Goal: Task Accomplishment & Management: Use online tool/utility

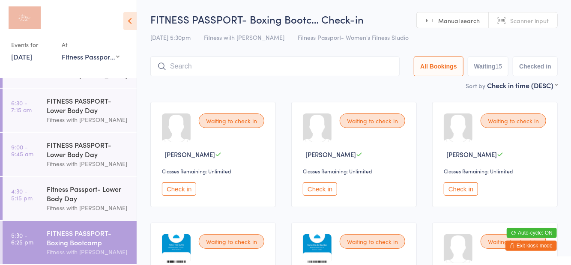
click at [503, 48] on div "FITNESS PASSPORT- Boxing Bootc… Check-in 13 Aug 5:30pm Fitness with Zoe Fitness…" at bounding box center [354, 46] width 408 height 69
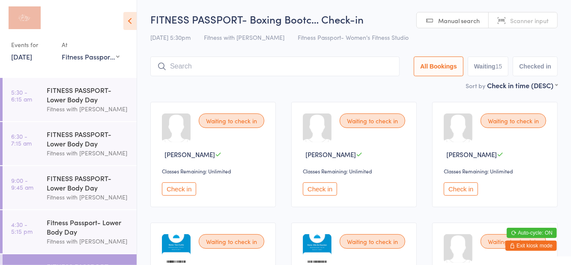
click at [236, 69] on input "search" at bounding box center [274, 67] width 249 height 20
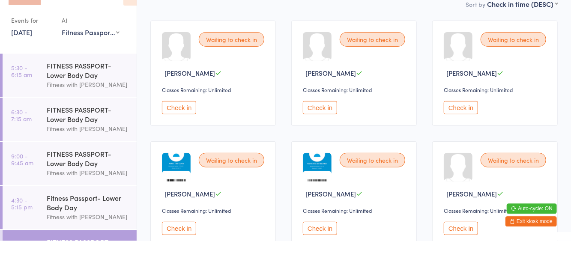
scroll to position [57, 0]
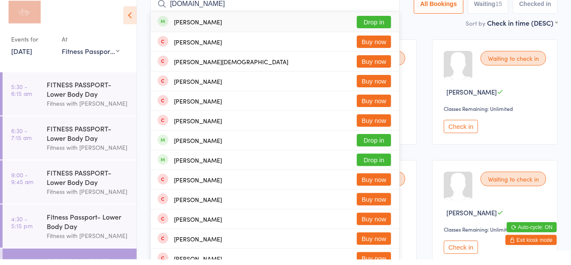
type input "Jenna.ca"
click at [384, 33] on button "Drop in" at bounding box center [374, 27] width 34 height 12
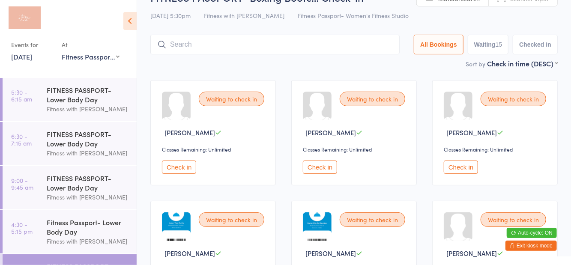
scroll to position [9, 0]
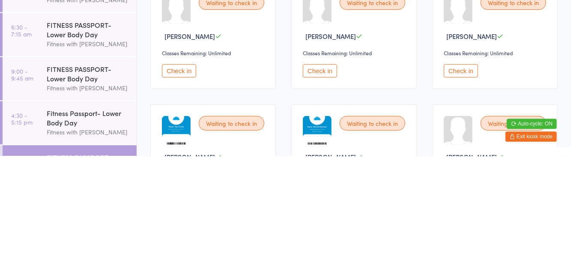
click at [461, 181] on button "Check in" at bounding box center [461, 180] width 34 height 13
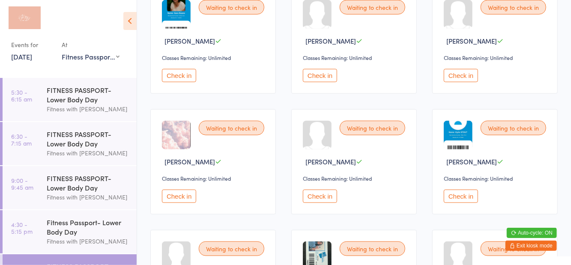
scroll to position [356, 0]
click at [462, 195] on button "Check in" at bounding box center [461, 195] width 34 height 13
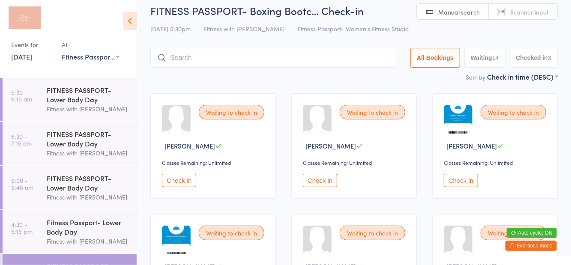
scroll to position [0, 0]
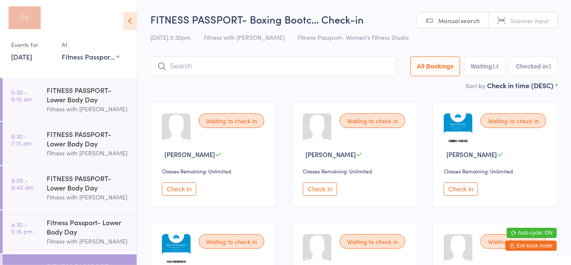
click at [165, 63] on icon at bounding box center [161, 66] width 9 height 9
click at [172, 69] on input "search" at bounding box center [273, 67] width 246 height 20
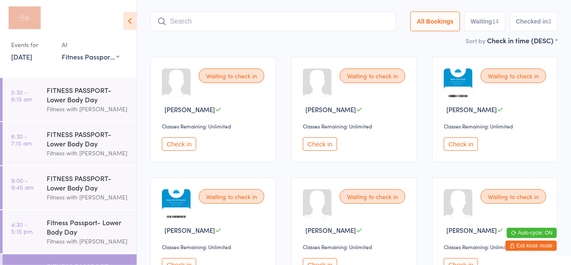
scroll to position [57, 0]
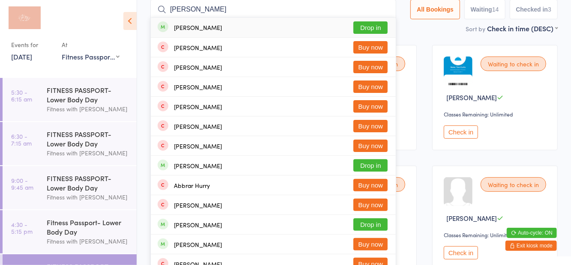
type input "Hurlock"
click at [371, 27] on button "Drop in" at bounding box center [371, 27] width 34 height 12
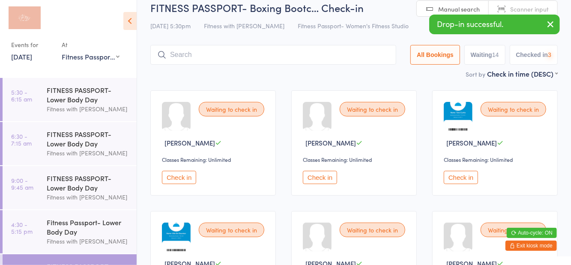
scroll to position [9, 0]
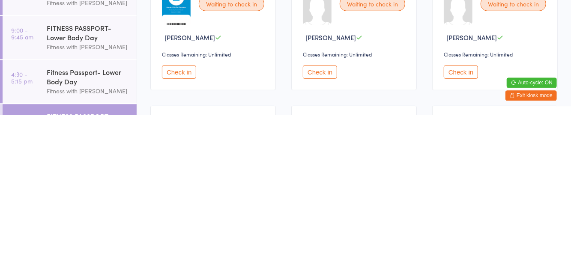
click at [183, 226] on button "Check in" at bounding box center [179, 222] width 34 height 13
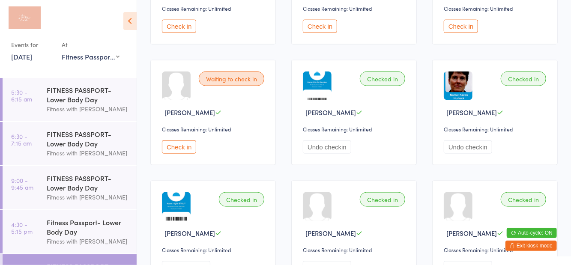
scroll to position [526, 0]
click at [188, 149] on button "Check in" at bounding box center [179, 146] width 34 height 13
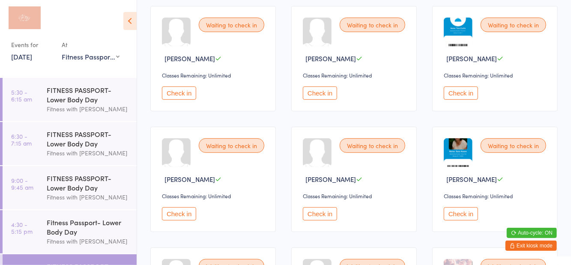
scroll to position [0, 0]
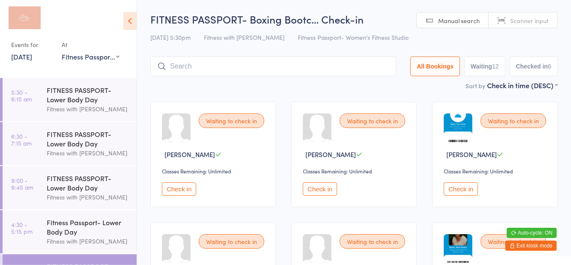
click at [487, 68] on button "Waiting 12" at bounding box center [485, 67] width 41 height 20
select select "0"
click at [484, 76] on button "Waiting 12" at bounding box center [485, 67] width 41 height 20
select select "0"
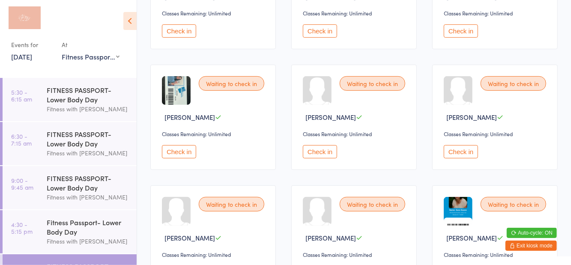
scroll to position [165, 0]
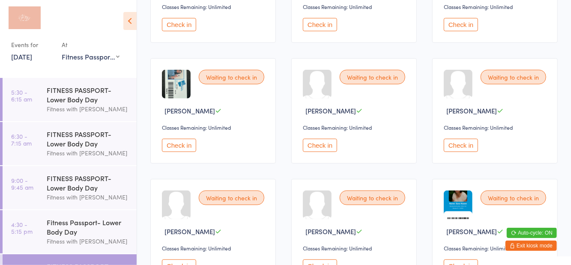
click at [174, 151] on button "Check in" at bounding box center [179, 145] width 34 height 13
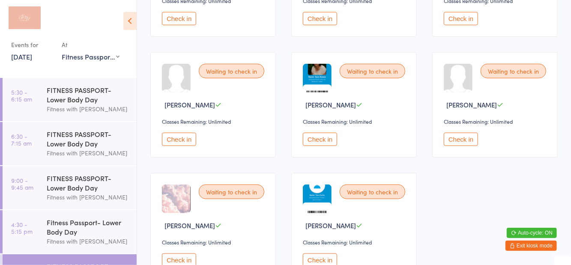
scroll to position [296, 0]
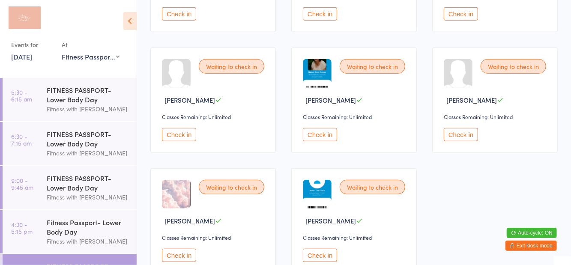
click at [178, 255] on button "Check in" at bounding box center [179, 255] width 34 height 13
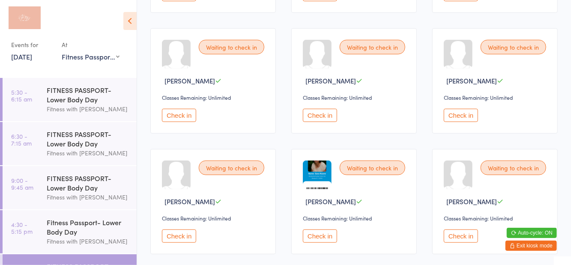
scroll to position [194, 0]
click at [326, 121] on button "Check in" at bounding box center [320, 116] width 34 height 13
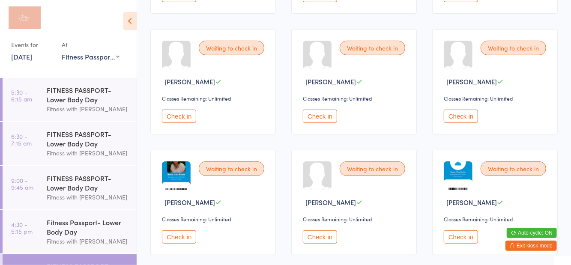
click at [320, 239] on button "Check in" at bounding box center [320, 237] width 34 height 13
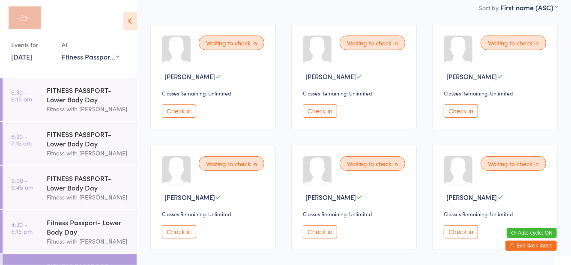
scroll to position [93, 0]
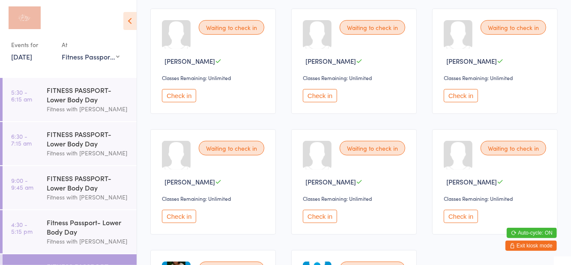
click at [456, 102] on button "Check in" at bounding box center [461, 95] width 34 height 13
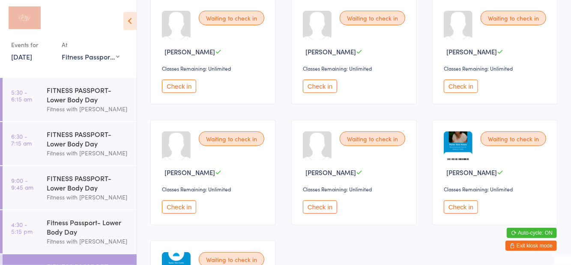
scroll to position [112, 0]
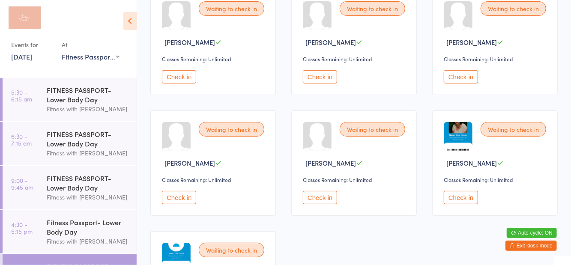
click at [175, 193] on button "Check in" at bounding box center [179, 197] width 34 height 13
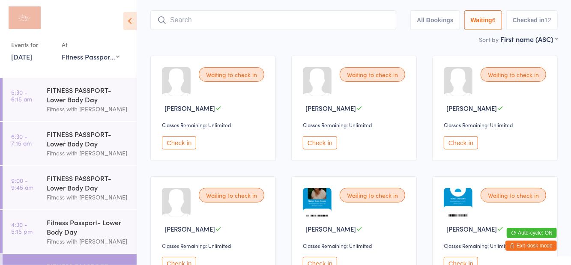
scroll to position [0, 0]
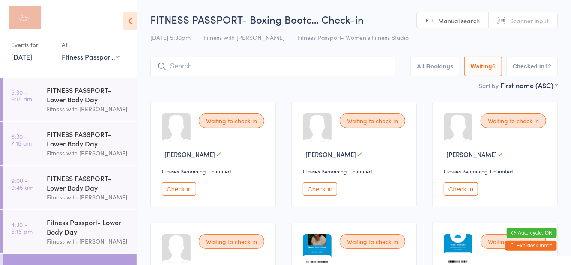
click at [321, 191] on button "Check in" at bounding box center [320, 189] width 34 height 13
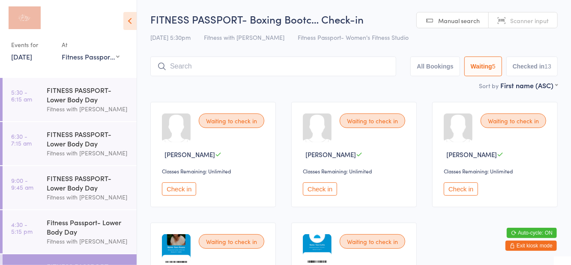
click at [196, 64] on input "search" at bounding box center [273, 67] width 246 height 20
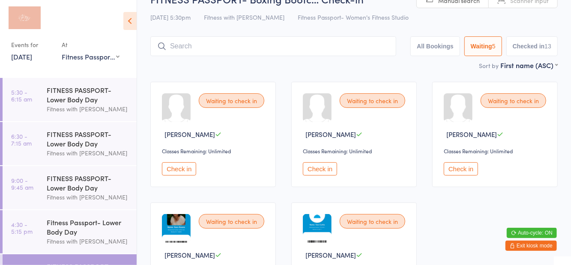
scroll to position [57, 0]
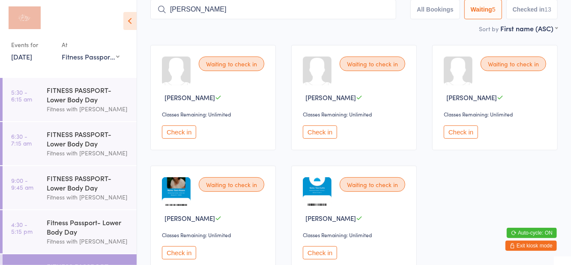
type input "[PERSON_NAME]"
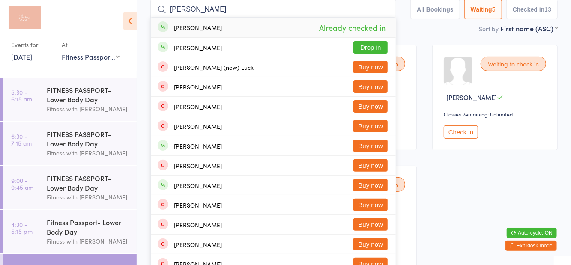
click at [389, 9] on input "[PERSON_NAME]" at bounding box center [273, 10] width 246 height 20
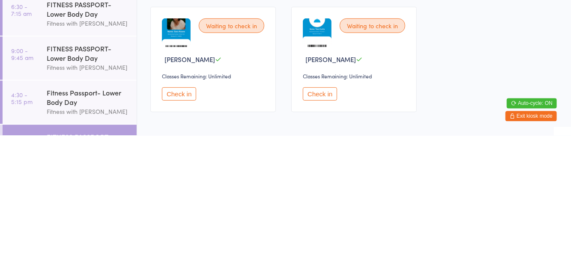
click at [323, 230] on button "Check in" at bounding box center [320, 223] width 34 height 13
